Goal: Information Seeking & Learning: Find specific fact

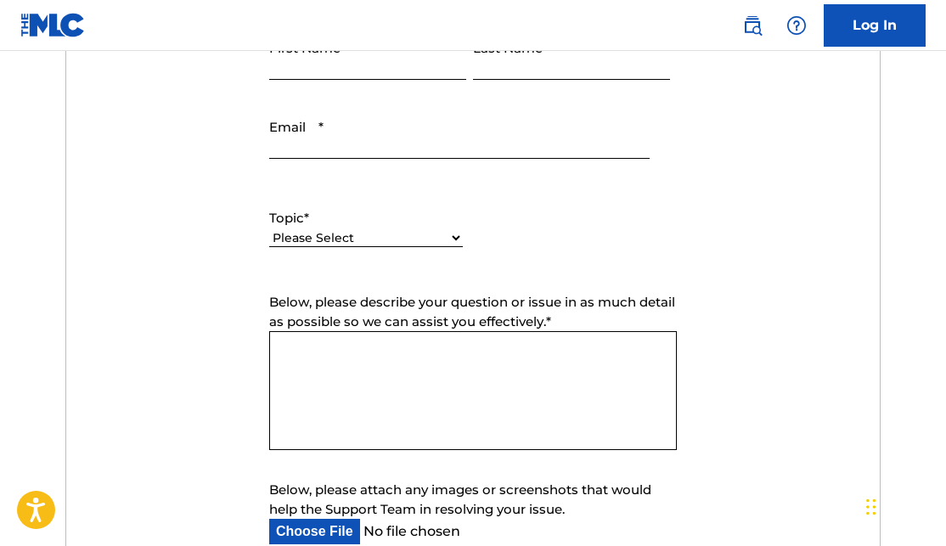
scroll to position [743, 0]
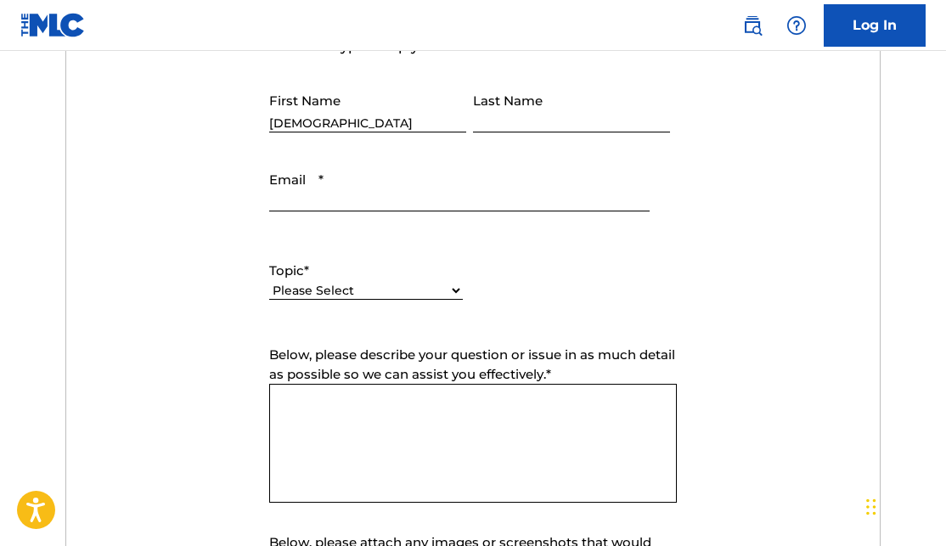
type input "[DEMOGRAPHIC_DATA]"
type input "[PERSON_NAME]"
type input "[EMAIL_ADDRESS][DOMAIN_NAME]"
click at [104, 229] on form "Submit a request Typical reply time: within hours via email First Name [DEMOGRA…" at bounding box center [472, 339] width 813 height 710
select select "I need help with managing my catalog"
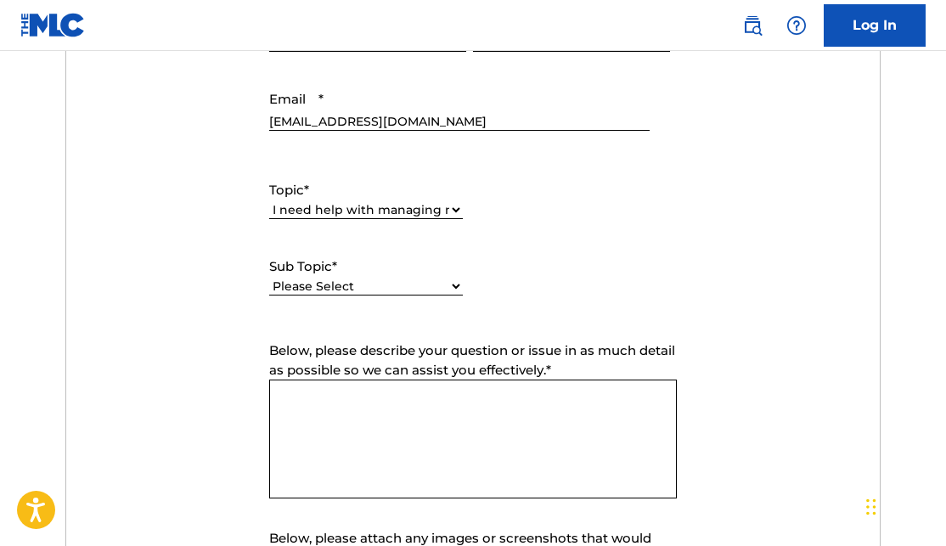
scroll to position [825, 0]
select select "I need help registering my work(s) in The MLC Portal"
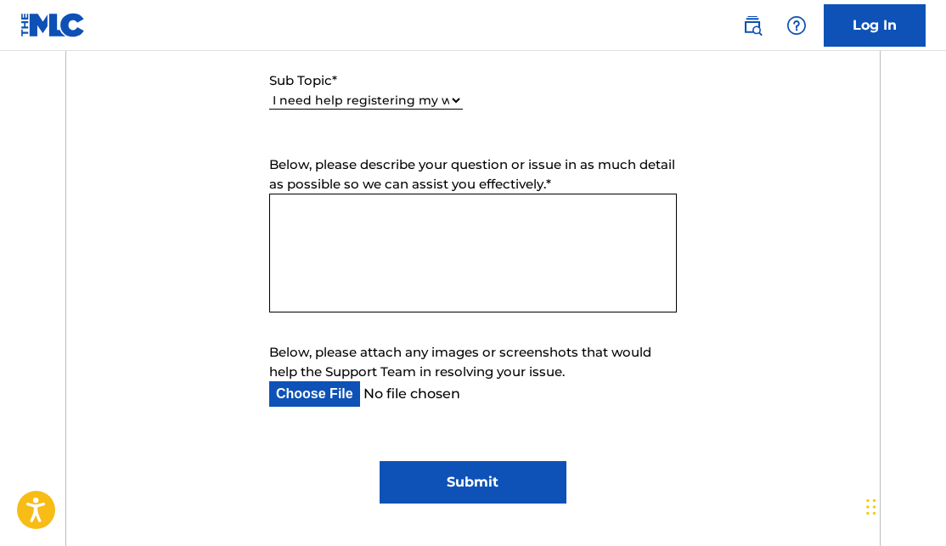
scroll to position [1011, 0]
click at [430, 478] on input "Submit" at bounding box center [473, 481] width 187 height 42
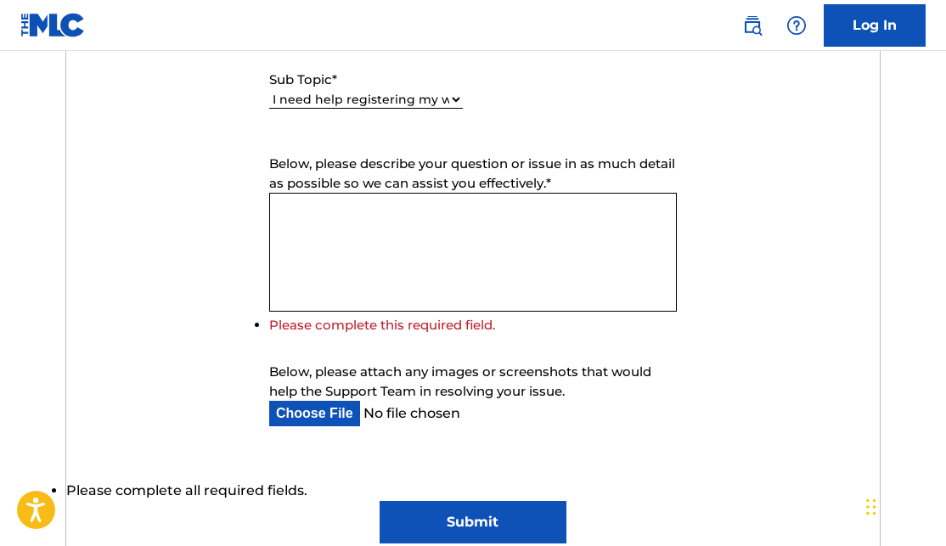
click at [410, 227] on textarea "Below, please describe your question or issue in as much detail as possible so …" at bounding box center [473, 252] width 408 height 119
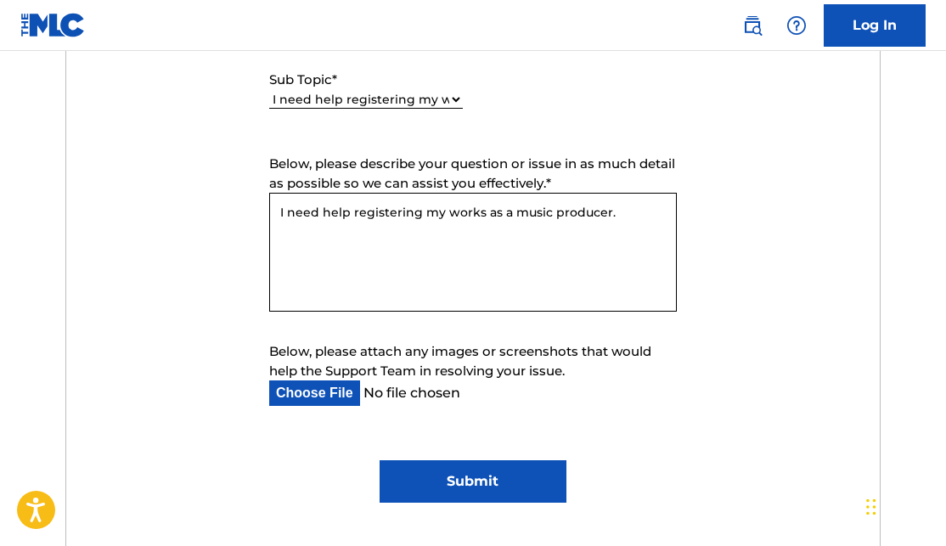
type textarea "I need help registering my works as a music producer."
click at [455, 467] on input "Submit" at bounding box center [473, 481] width 187 height 42
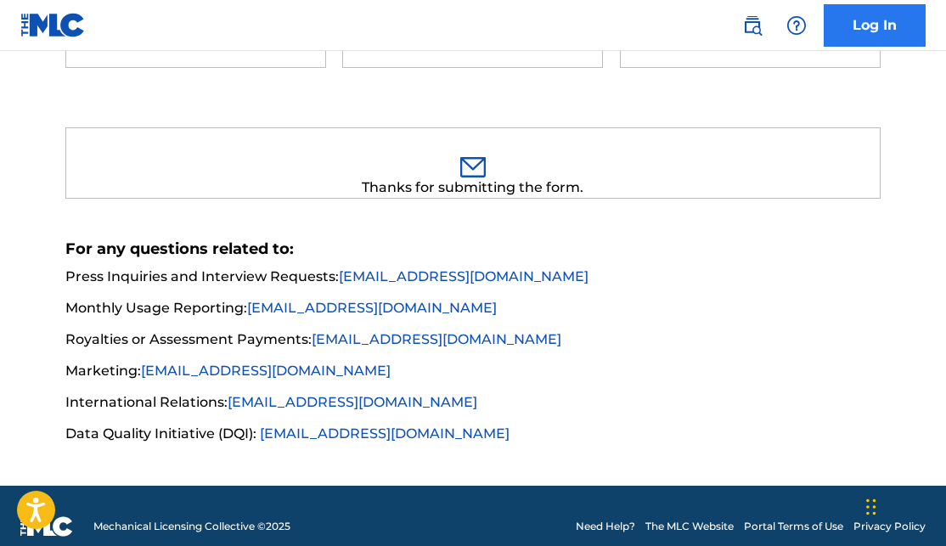
click at [890, 35] on link "Log In" at bounding box center [875, 25] width 102 height 42
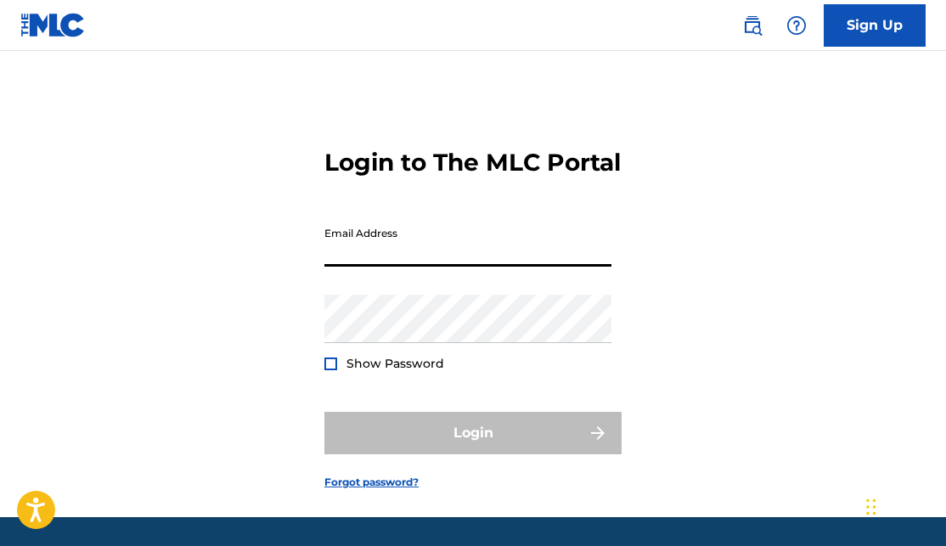
type input "[EMAIL_ADDRESS][DOMAIN_NAME]"
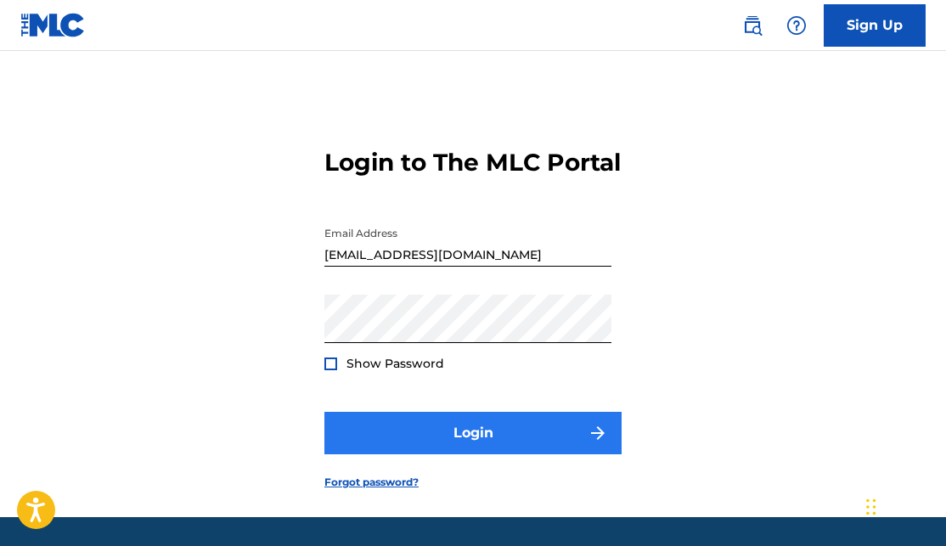
click at [453, 454] on button "Login" at bounding box center [472, 433] width 297 height 42
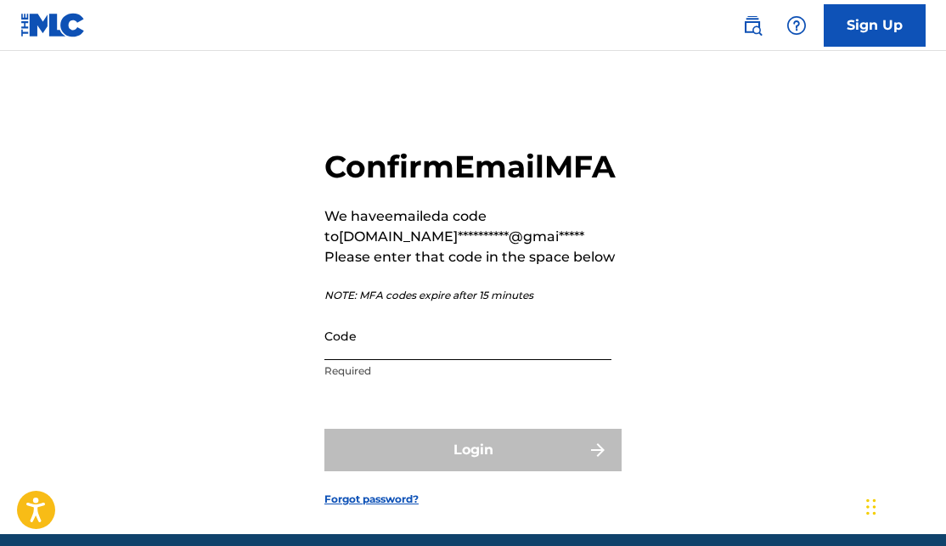
click at [363, 360] on input "Code" at bounding box center [467, 336] width 287 height 48
paste input "504662"
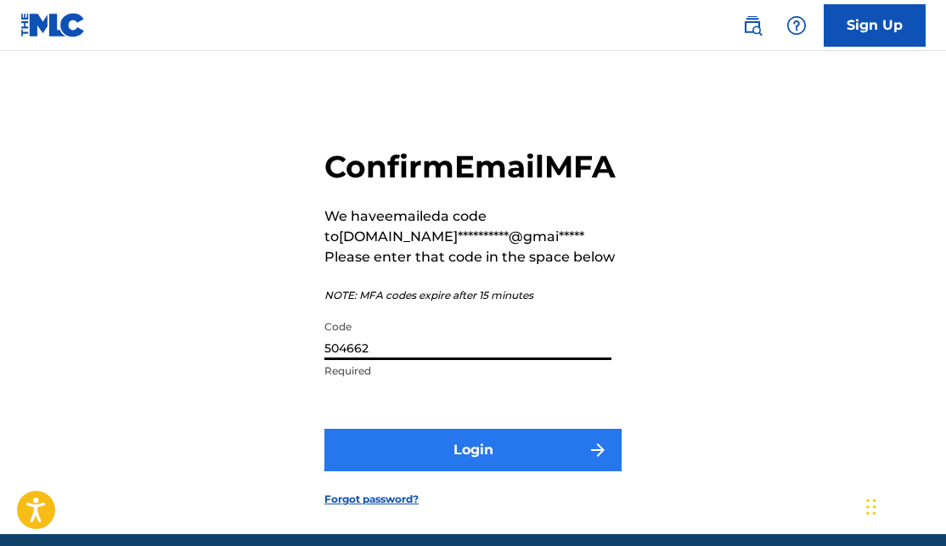
type input "504662"
click at [426, 471] on button "Login" at bounding box center [472, 450] width 297 height 42
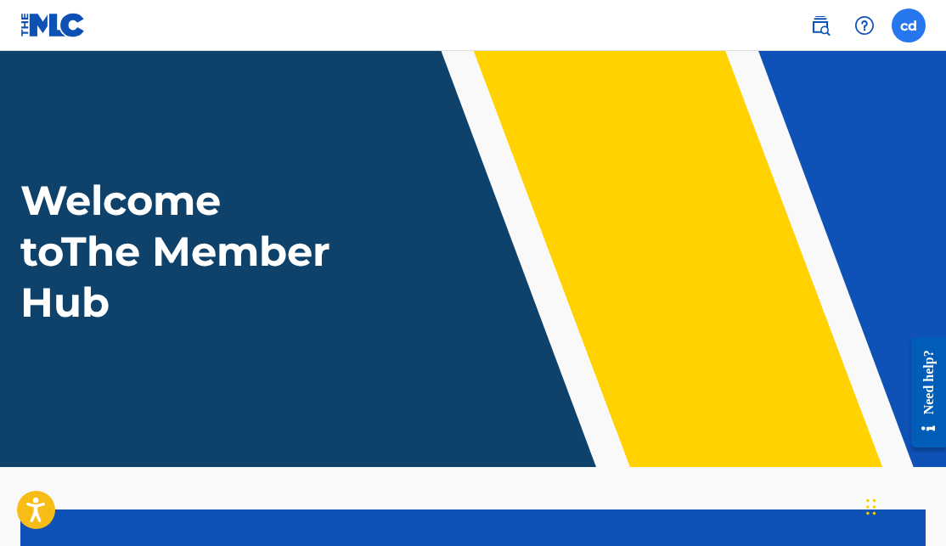
click at [912, 24] on label at bounding box center [909, 25] width 34 height 34
click at [909, 25] on input "cd [PERSON_NAME] [EMAIL_ADDRESS][DOMAIN_NAME] Notification Preferences Profile …" at bounding box center [909, 25] width 0 height 0
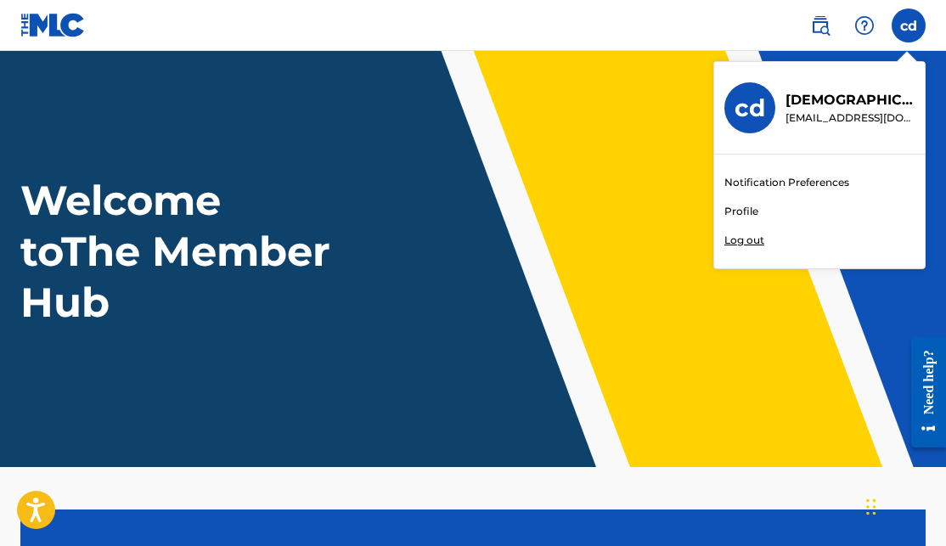
click at [623, 33] on nav "cd cd [PERSON_NAME] [EMAIL_ADDRESS][DOMAIN_NAME] Notification Preferences Profi…" at bounding box center [473, 25] width 946 height 51
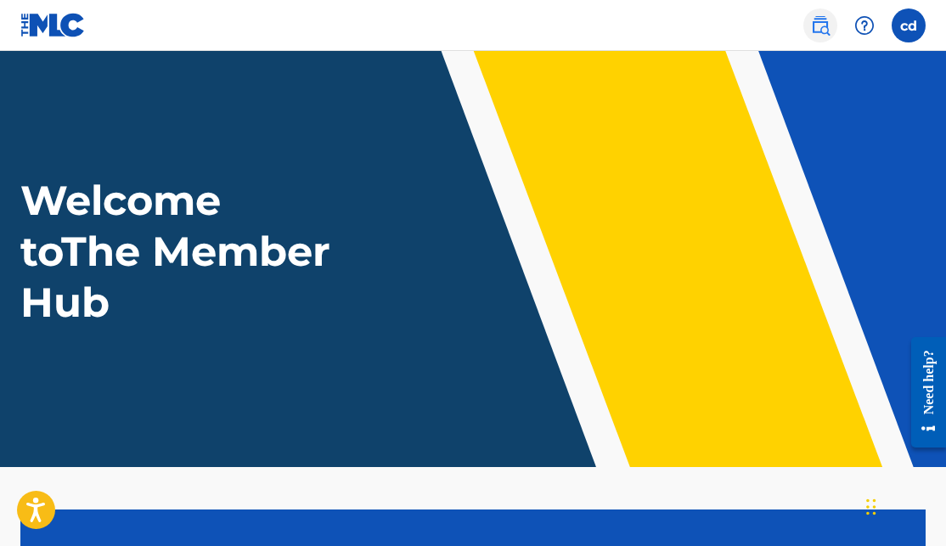
click at [819, 25] on img at bounding box center [820, 25] width 20 height 20
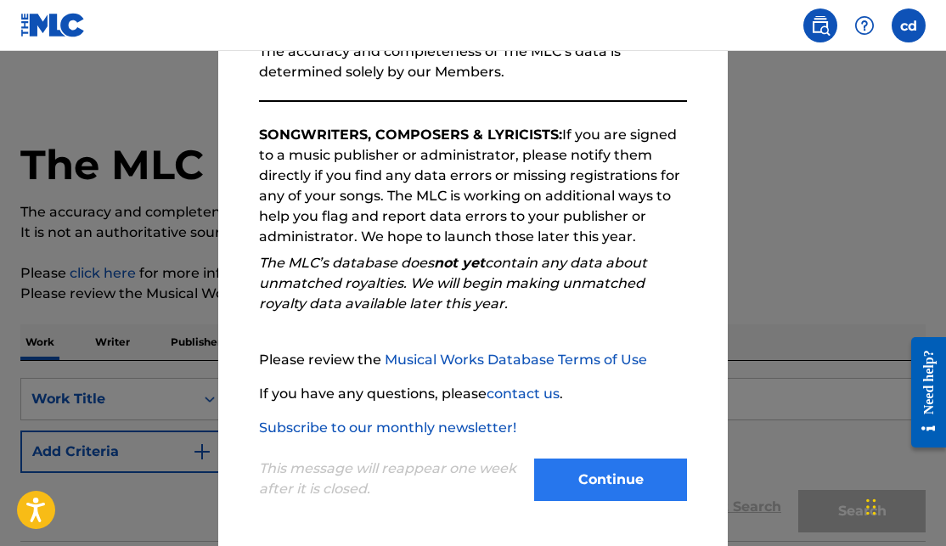
scroll to position [231, 0]
click at [607, 493] on button "Continue" at bounding box center [610, 480] width 153 height 42
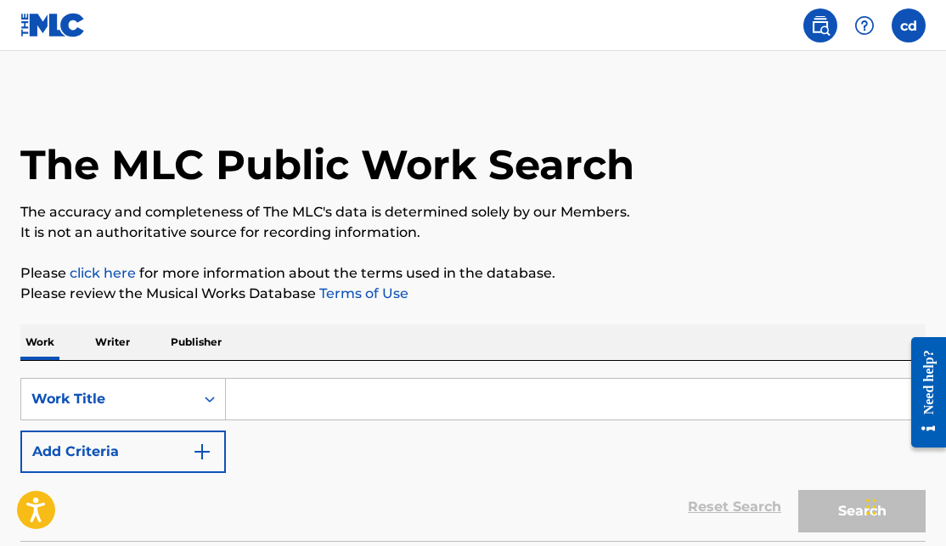
scroll to position [0, 0]
click at [42, 32] on img at bounding box center [52, 25] width 65 height 25
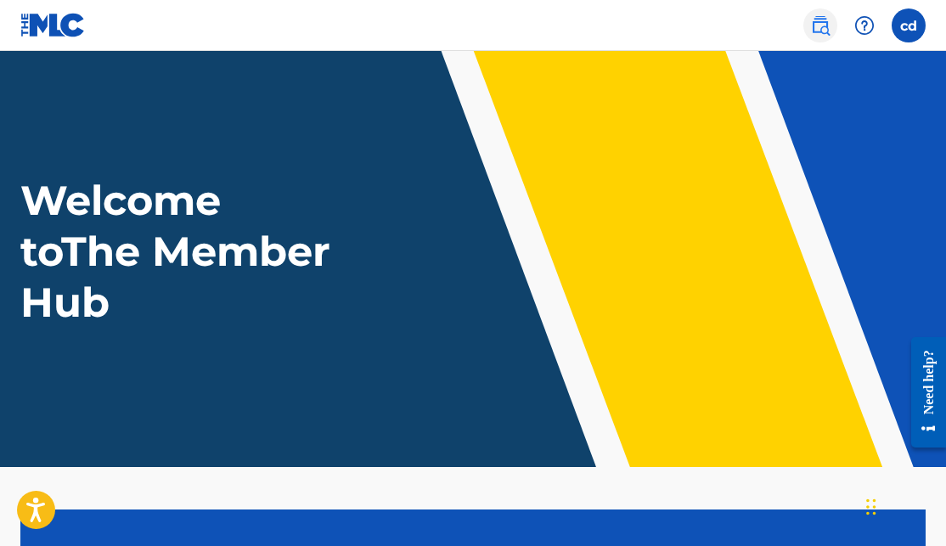
click at [823, 29] on img at bounding box center [820, 25] width 20 height 20
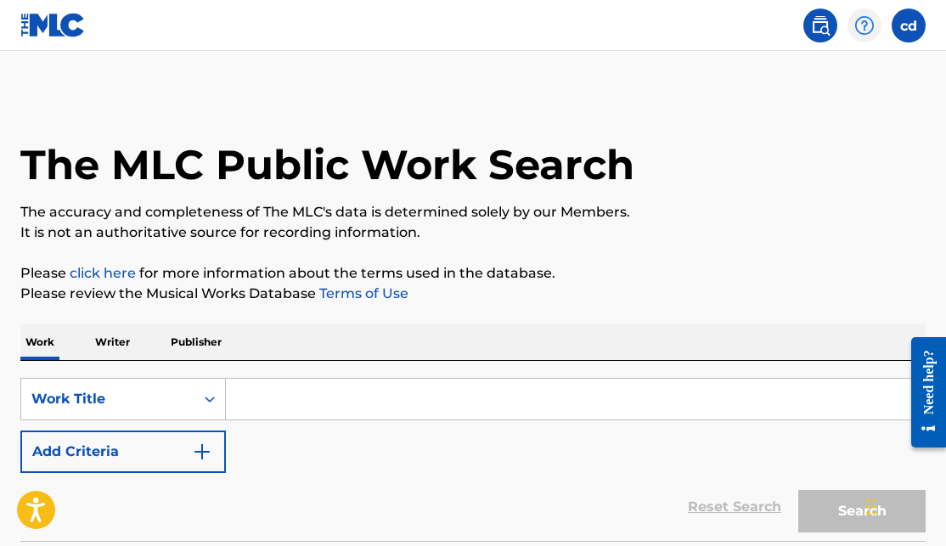
click at [849, 29] on div at bounding box center [865, 25] width 34 height 34
click at [911, 37] on label at bounding box center [909, 25] width 34 height 34
click at [909, 25] on input "cd [PERSON_NAME] [EMAIL_ADDRESS][DOMAIN_NAME] Notification Preferences Profile …" at bounding box center [909, 25] width 0 height 0
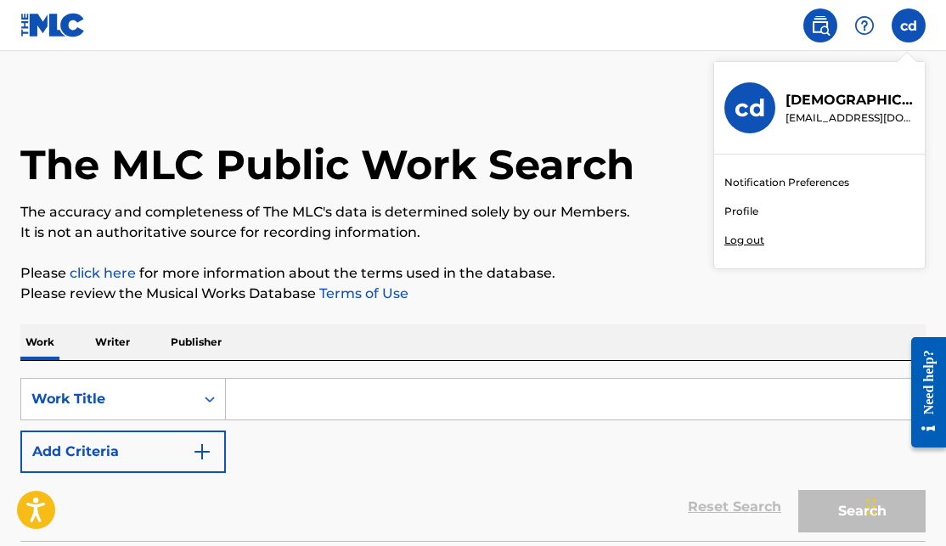
click at [621, 29] on nav "cd cd [PERSON_NAME] [EMAIL_ADDRESS][DOMAIN_NAME] Notification Preferences Profi…" at bounding box center [473, 25] width 946 height 51
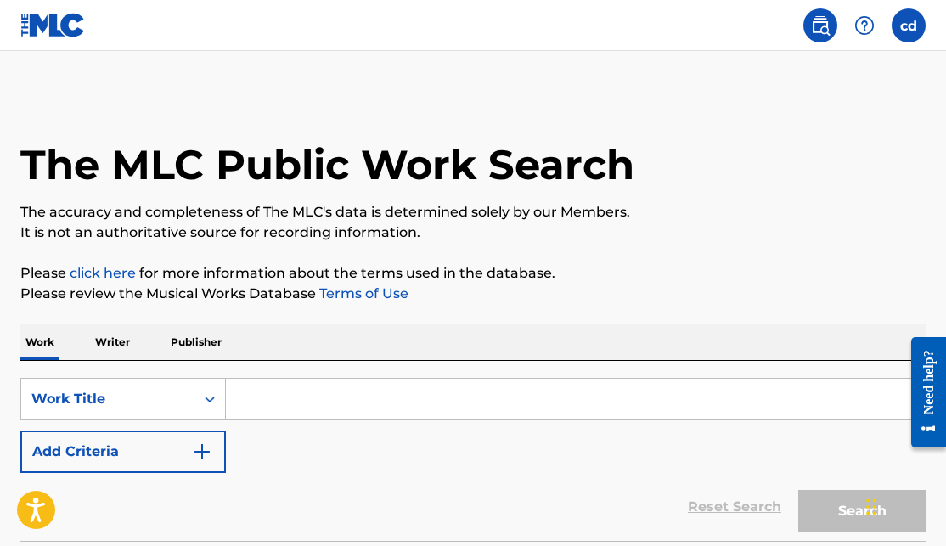
click at [255, 208] on p "The accuracy and completeness of The MLC's data is determined solely by our Mem…" at bounding box center [473, 212] width 906 height 20
click at [59, 25] on img at bounding box center [52, 25] width 65 height 25
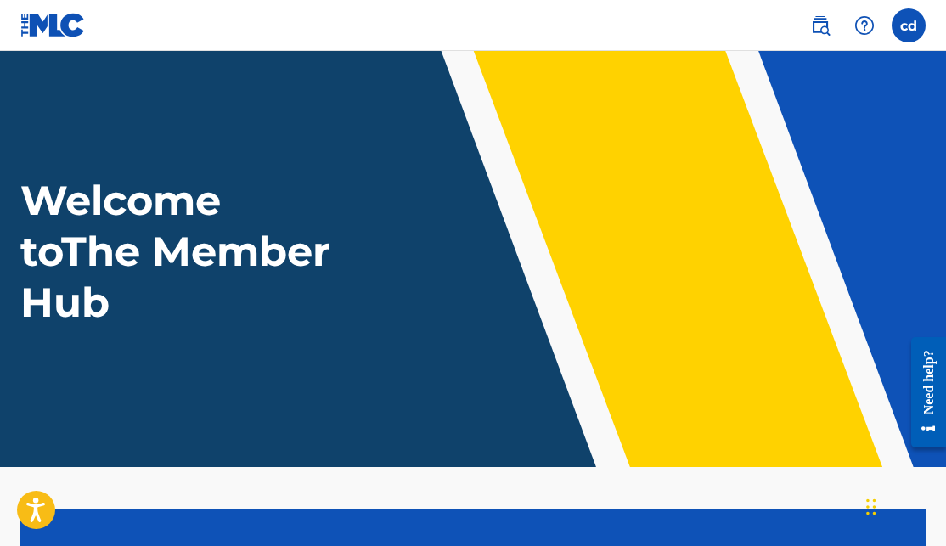
click at [20, 21] on img at bounding box center [52, 25] width 65 height 25
click at [37, 25] on img at bounding box center [52, 25] width 65 height 25
click at [20, 22] on img at bounding box center [52, 25] width 65 height 25
click at [907, 27] on label at bounding box center [909, 25] width 34 height 34
click at [909, 25] on input "cd [PERSON_NAME] [EMAIL_ADDRESS][DOMAIN_NAME] Notification Preferences Profile …" at bounding box center [909, 25] width 0 height 0
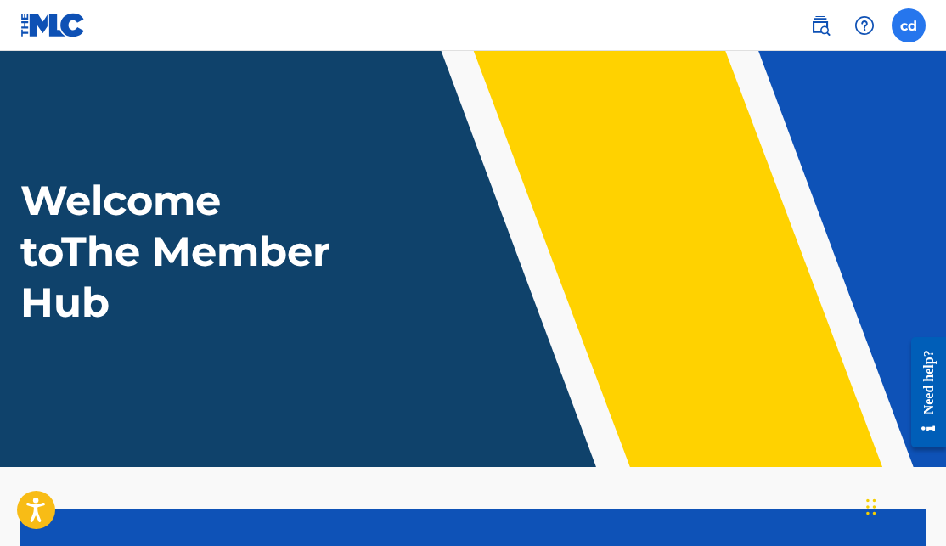
click at [907, 27] on div "cd cd [PERSON_NAME] [EMAIL_ADDRESS][DOMAIN_NAME] Notification Preferences Profi…" at bounding box center [909, 25] width 34 height 34
click at [907, 27] on label at bounding box center [909, 25] width 34 height 34
click at [909, 25] on input "cd [PERSON_NAME] [EMAIL_ADDRESS][DOMAIN_NAME] Notification Preferences Profile …" at bounding box center [909, 25] width 0 height 0
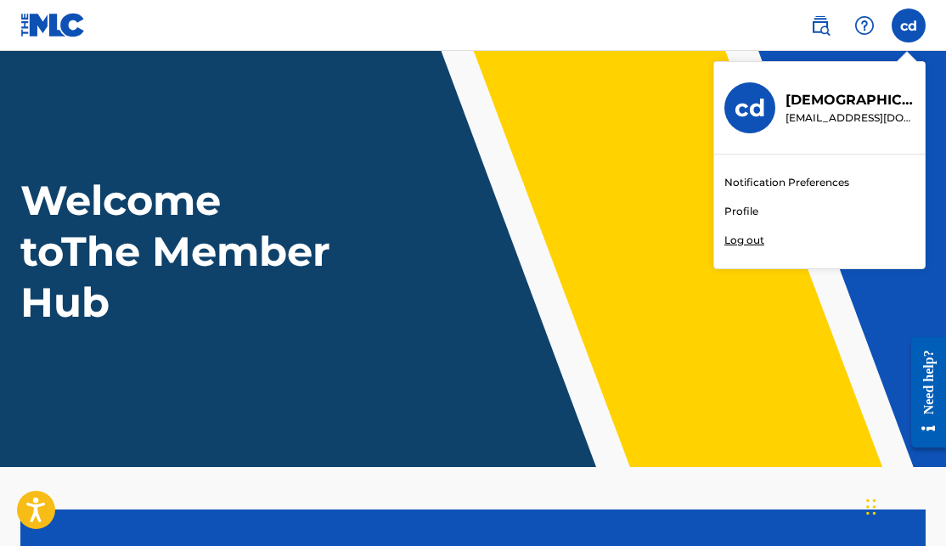
click at [907, 27] on div "cd cd [PERSON_NAME] [EMAIL_ADDRESS][DOMAIN_NAME] Notification Preferences Profi…" at bounding box center [909, 25] width 34 height 34
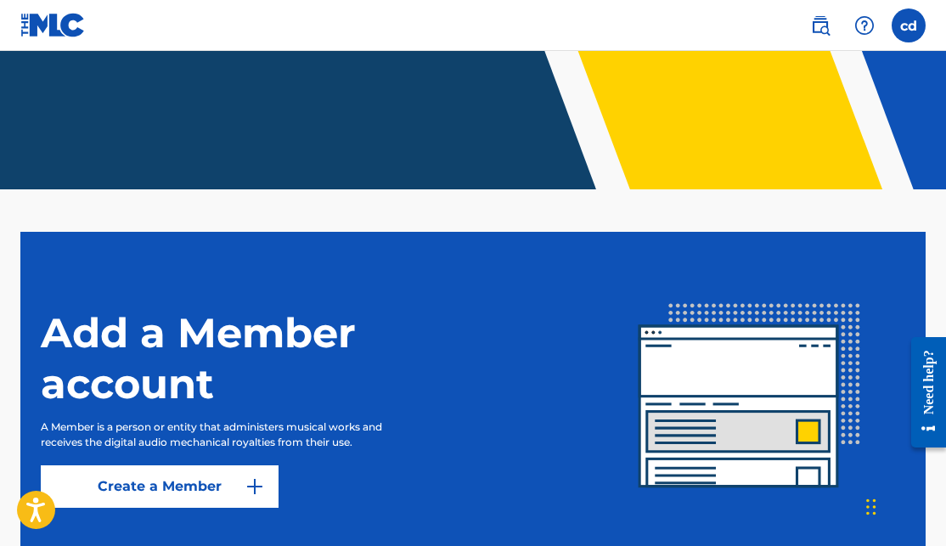
scroll to position [298, 0]
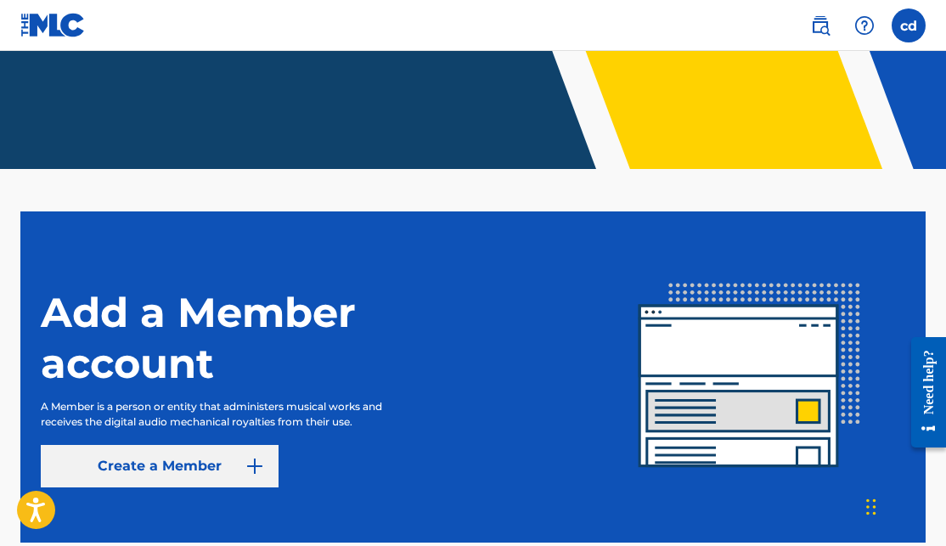
click at [262, 469] on img at bounding box center [255, 466] width 20 height 20
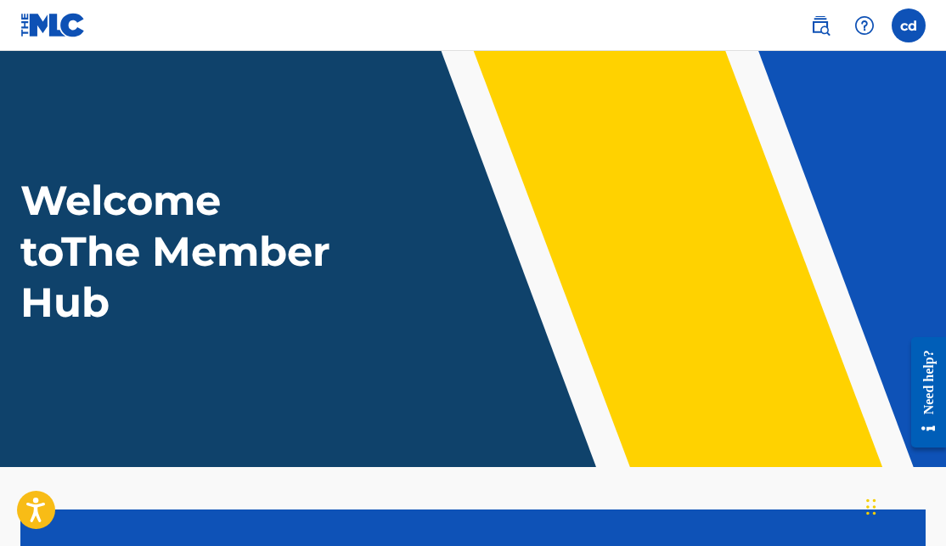
scroll to position [298, 0]
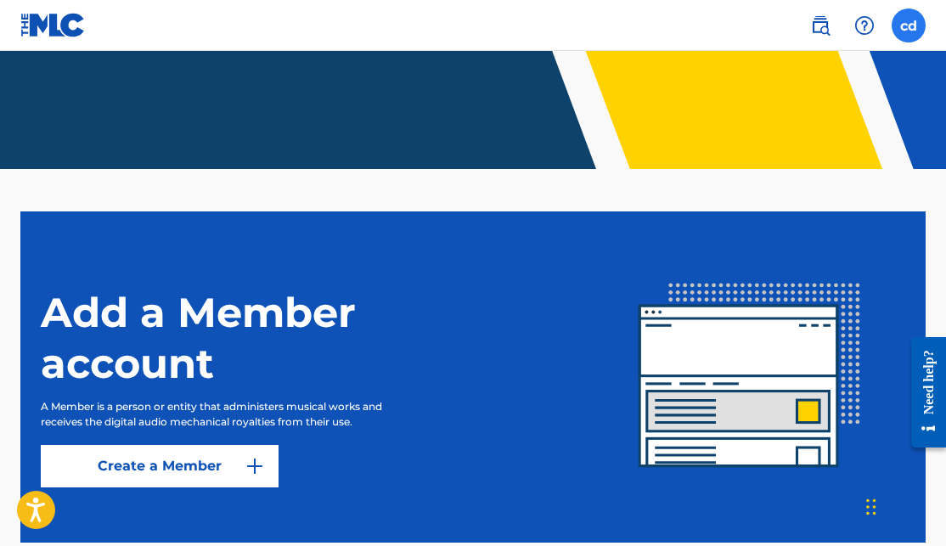
click at [916, 27] on label at bounding box center [909, 25] width 34 height 34
click at [909, 25] on input "cd [PERSON_NAME] [EMAIL_ADDRESS][DOMAIN_NAME] Notification Preferences Profile …" at bounding box center [909, 25] width 0 height 0
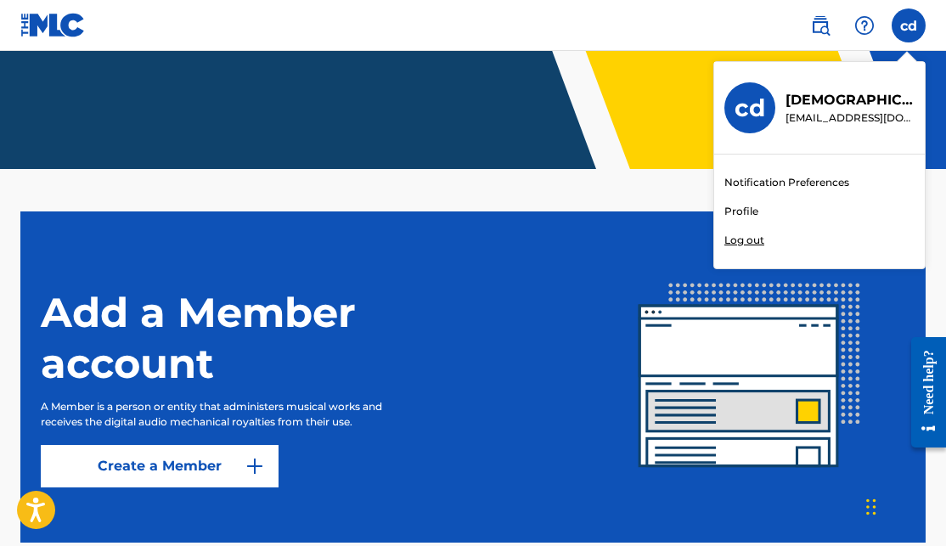
click at [774, 180] on link "Notification Preferences" at bounding box center [787, 182] width 125 height 15
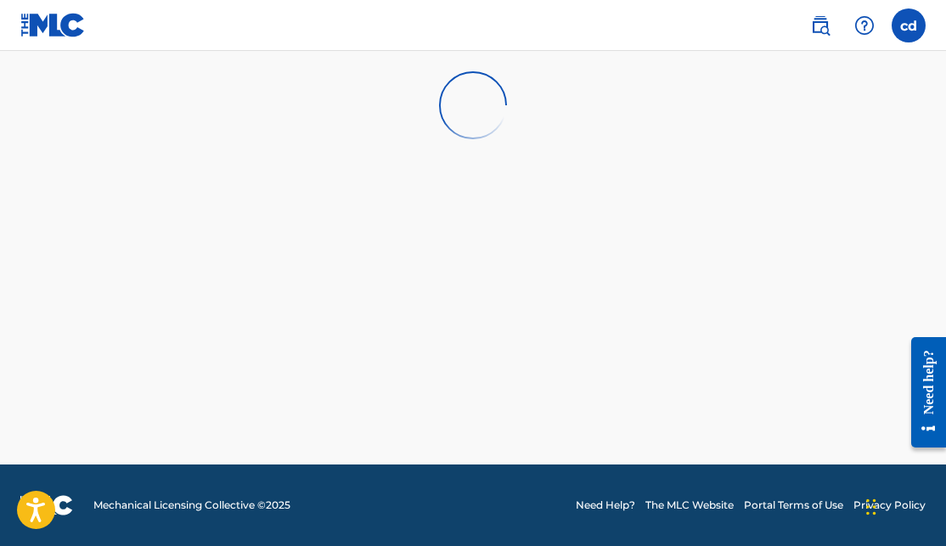
click at [39, 30] on img at bounding box center [52, 25] width 65 height 25
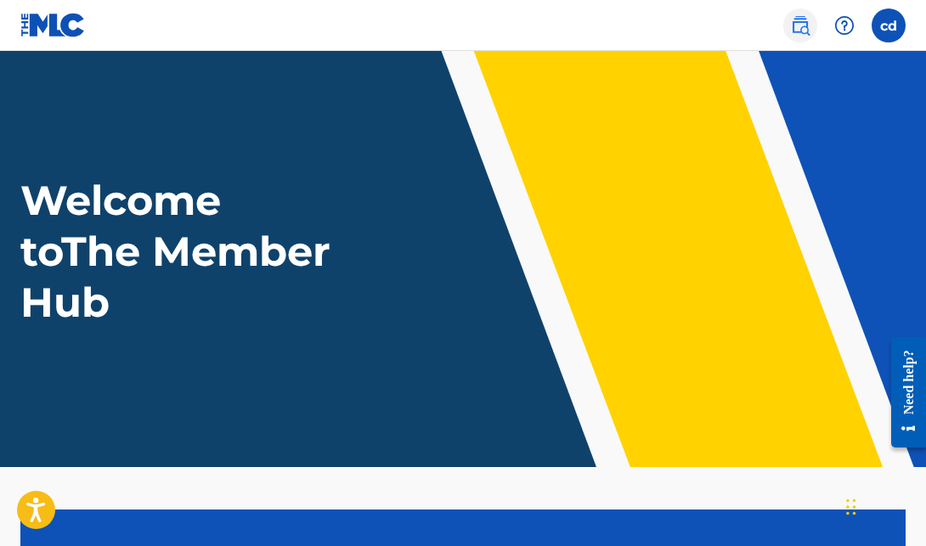
click at [794, 29] on img at bounding box center [800, 25] width 20 height 20
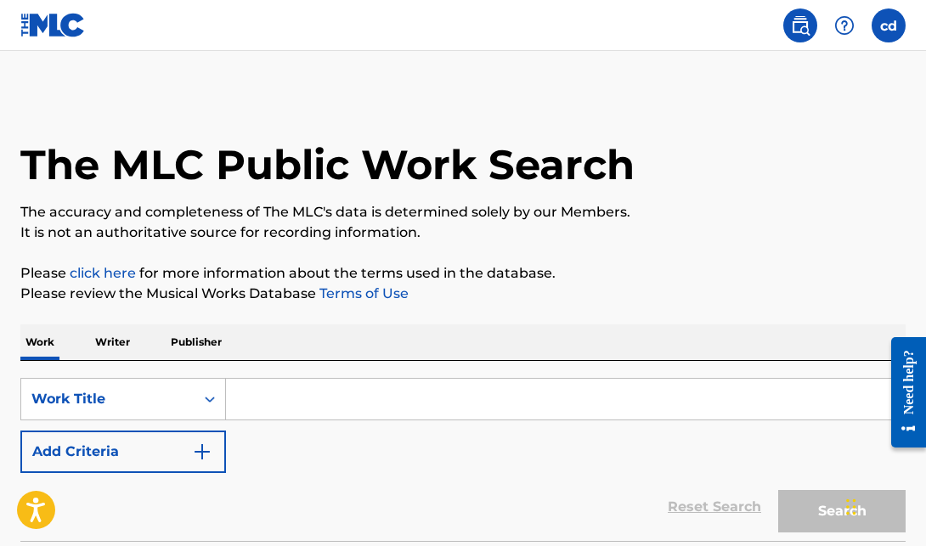
click at [313, 395] on input "Search Form" at bounding box center [565, 399] width 679 height 41
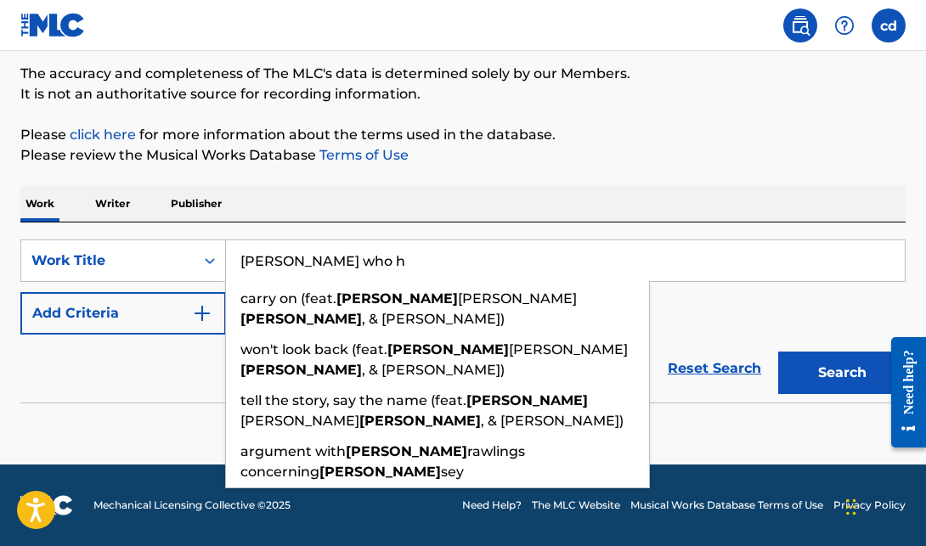
scroll to position [138, 0]
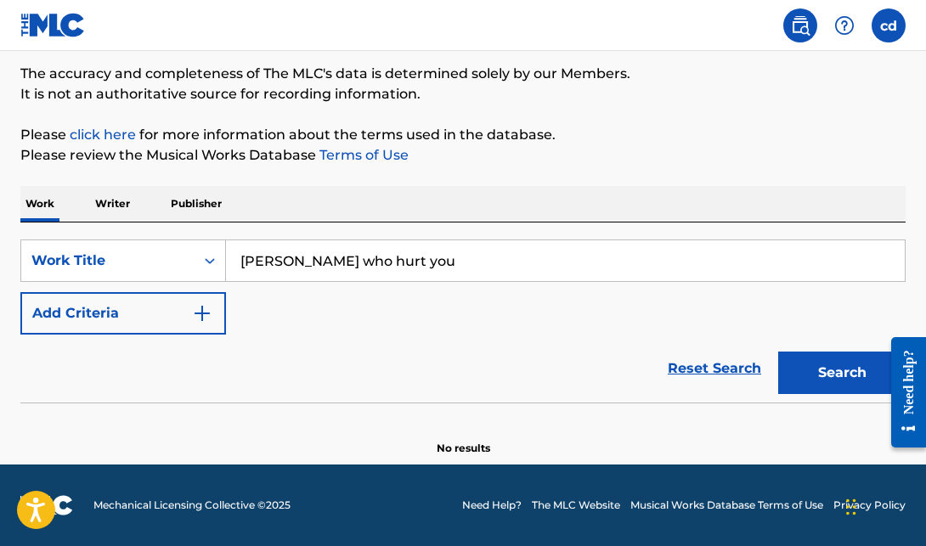
type input "[PERSON_NAME] who hurt you"
click at [842, 373] on button "Search" at bounding box center [841, 373] width 127 height 42
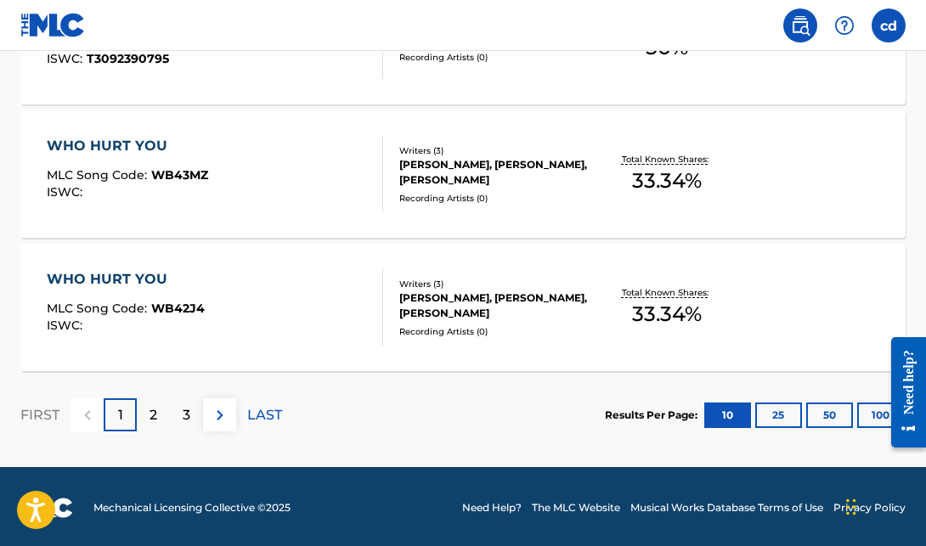
scroll to position [1532, 0]
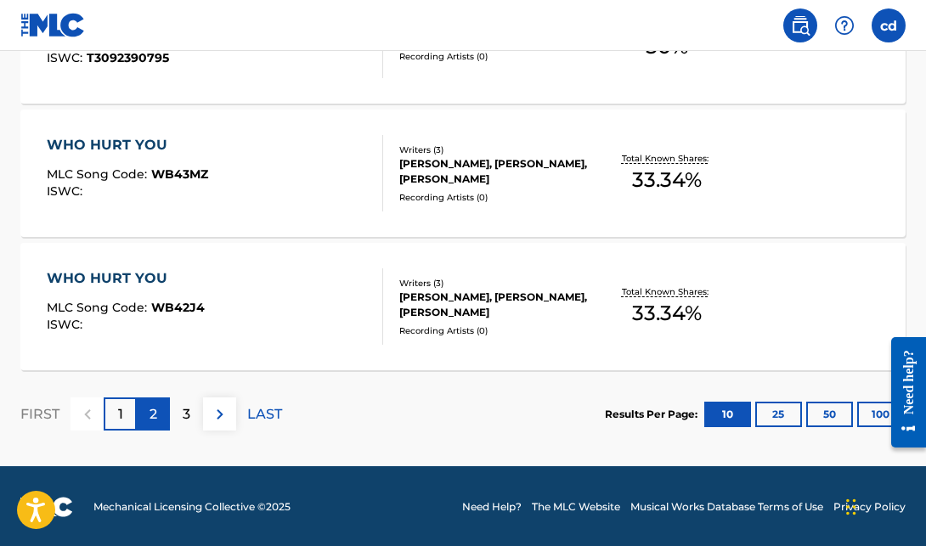
click at [152, 416] on p "2" at bounding box center [154, 414] width 8 height 20
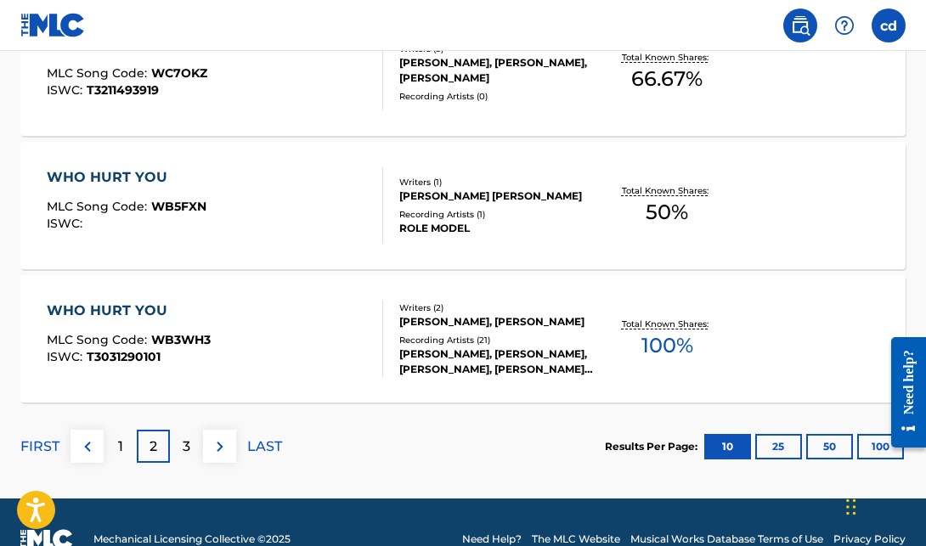
scroll to position [1506, 0]
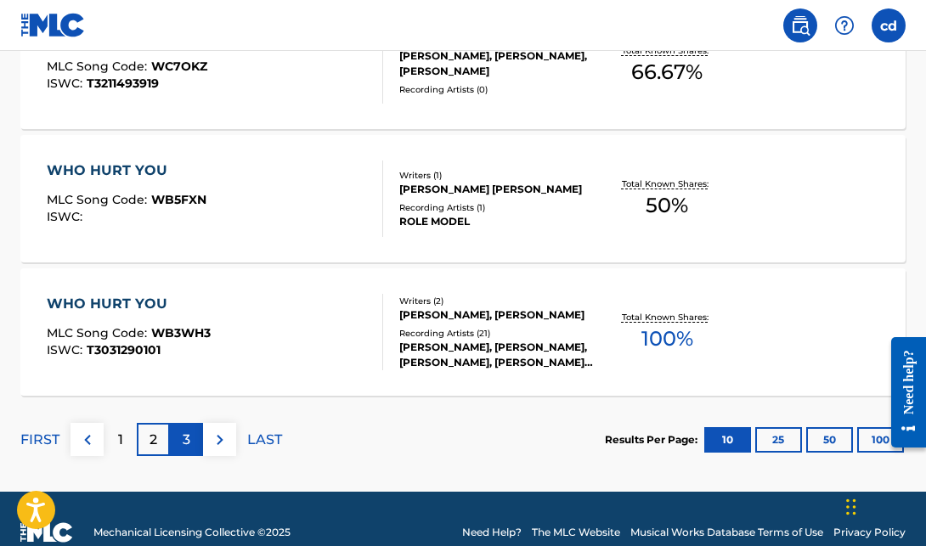
click at [178, 434] on div "3" at bounding box center [186, 439] width 33 height 33
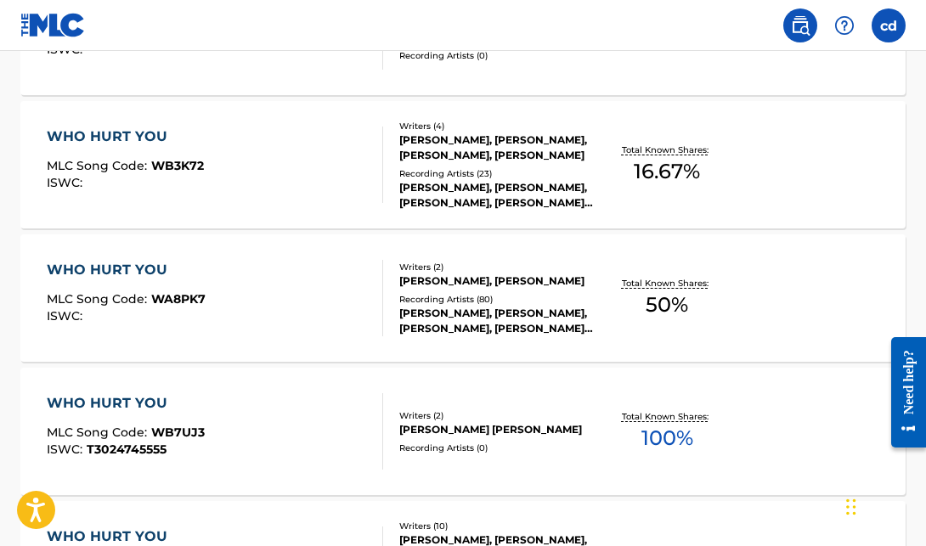
scroll to position [1275, 0]
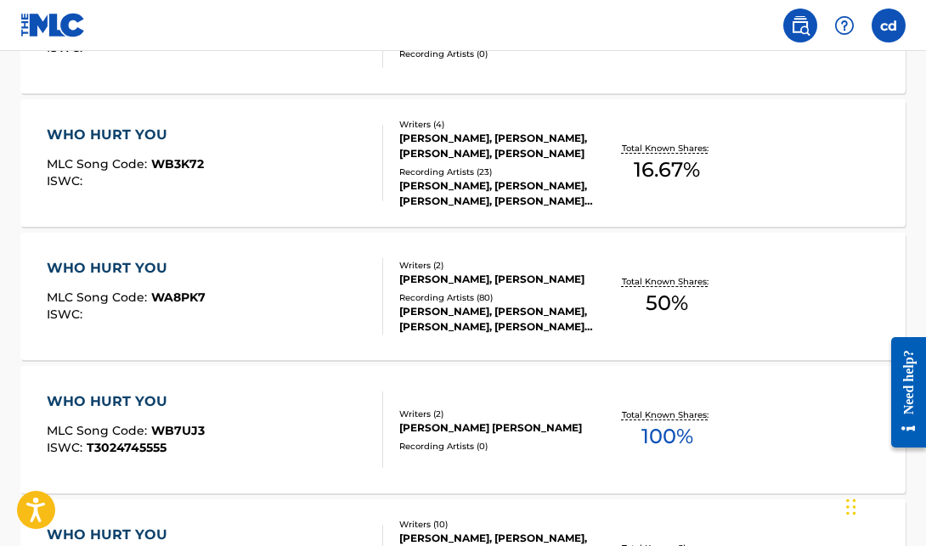
click at [123, 268] on div "WHO HURT YOU" at bounding box center [126, 268] width 159 height 20
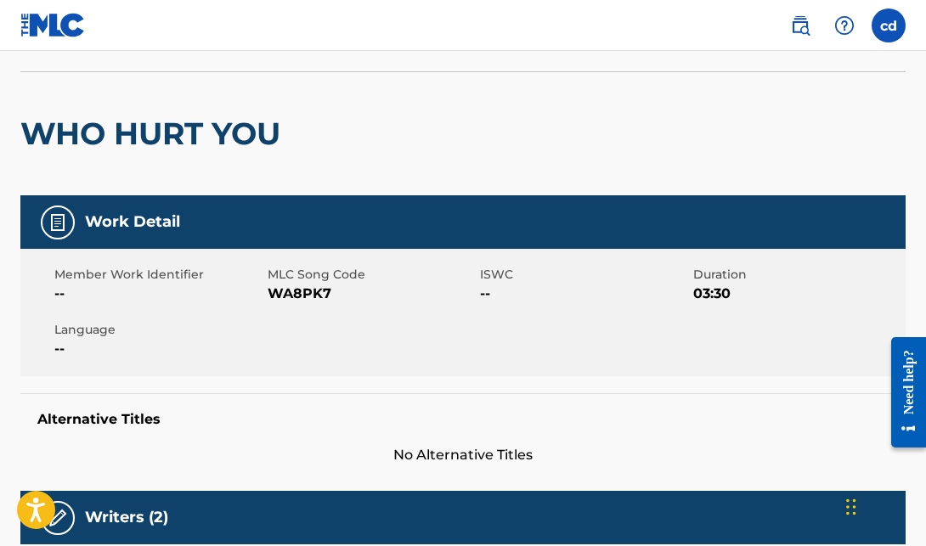
scroll to position [109, 0]
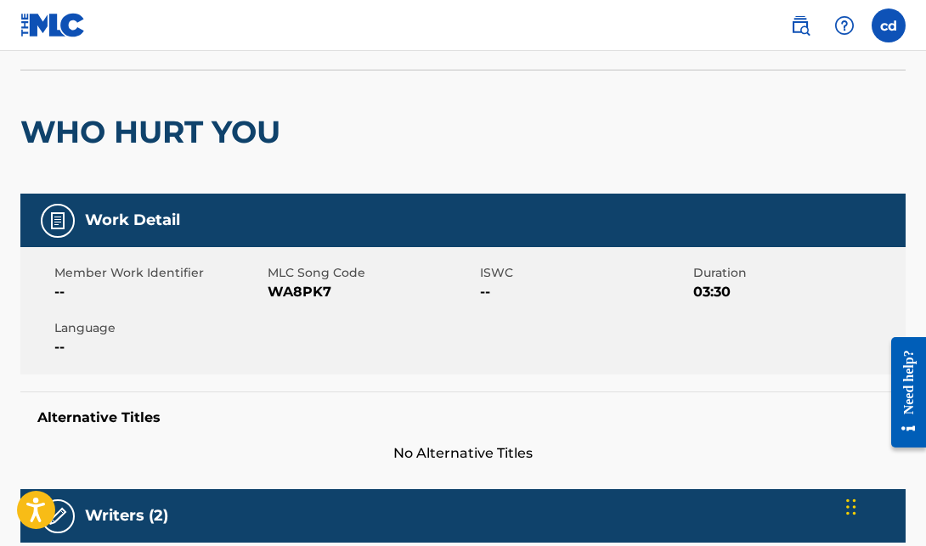
click at [56, 221] on img at bounding box center [58, 221] width 20 height 20
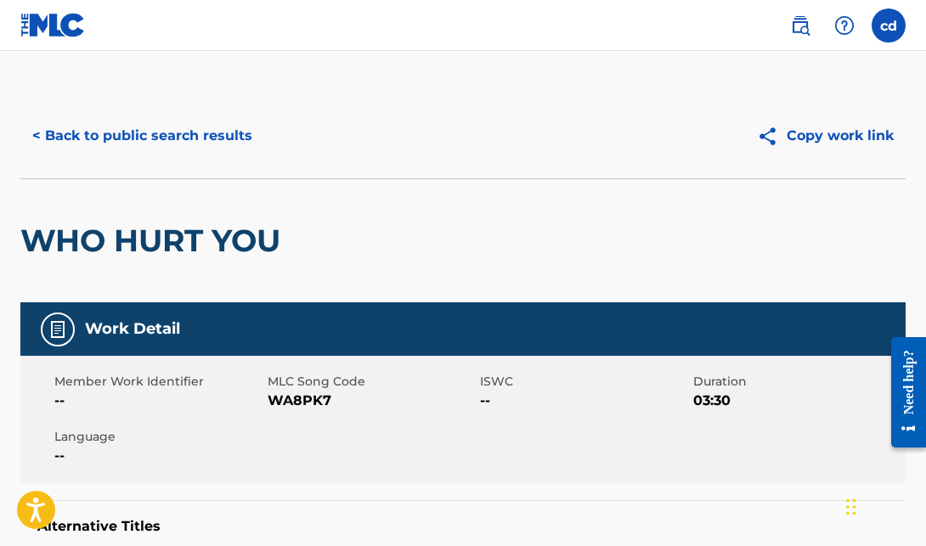
scroll to position [0, 0]
